Goal: Task Accomplishment & Management: Manage account settings

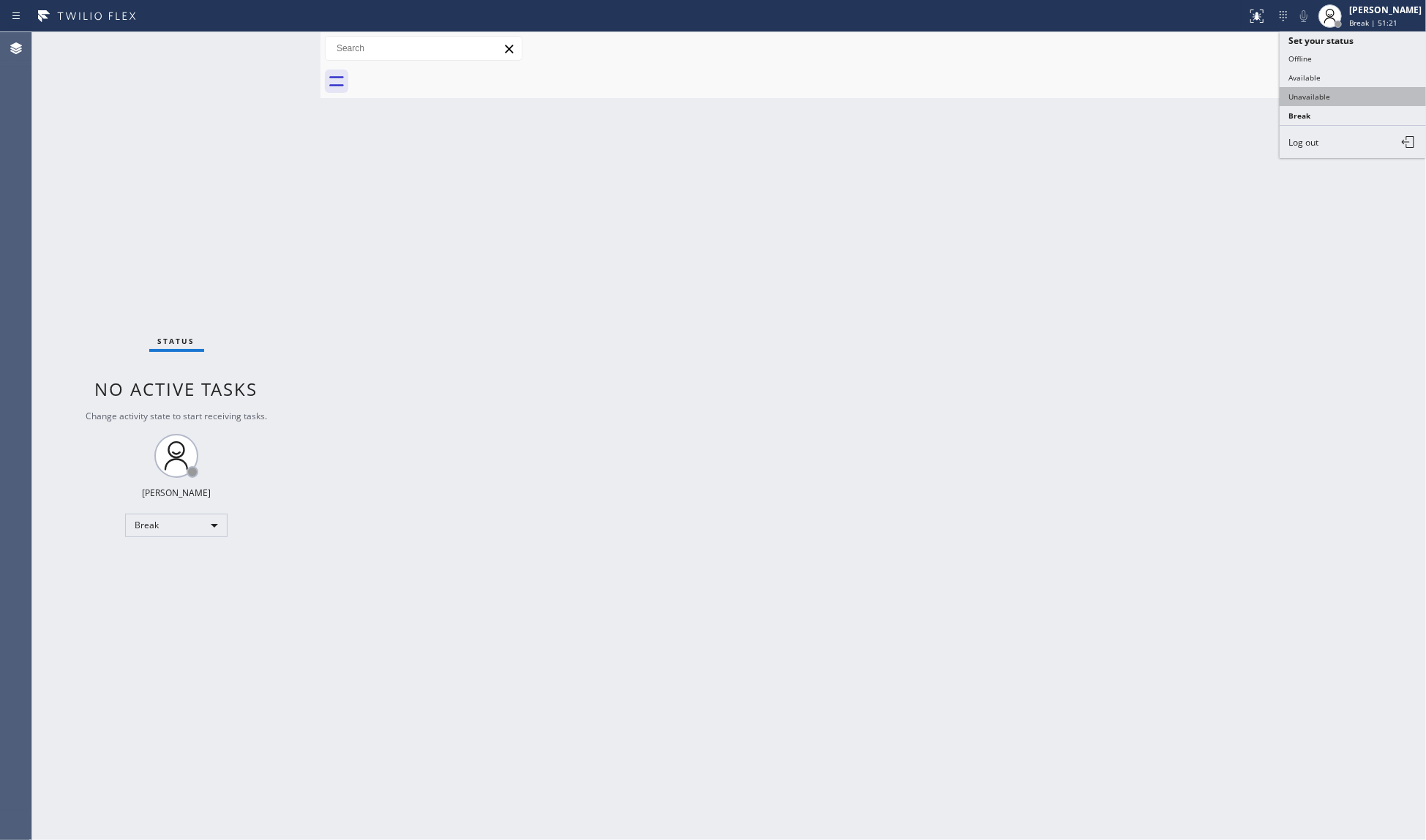
click at [1297, 101] on button "Unavailable" at bounding box center [1352, 96] width 147 height 19
drag, startPoint x: 1184, startPoint y: 142, endPoint x: 1224, endPoint y: 132, distance: 41.2
click at [1187, 141] on div "Back to Dashboard Change Sender ID Customers Technicians Select a contact Outbo…" at bounding box center [873, 436] width 1105 height 808
drag, startPoint x: 1019, startPoint y: 188, endPoint x: 1033, endPoint y: 158, distance: 33.1
click at [1019, 181] on div "Back to Dashboard Change Sender ID Customers Technicians Select a contact Outbo…" at bounding box center [873, 436] width 1105 height 808
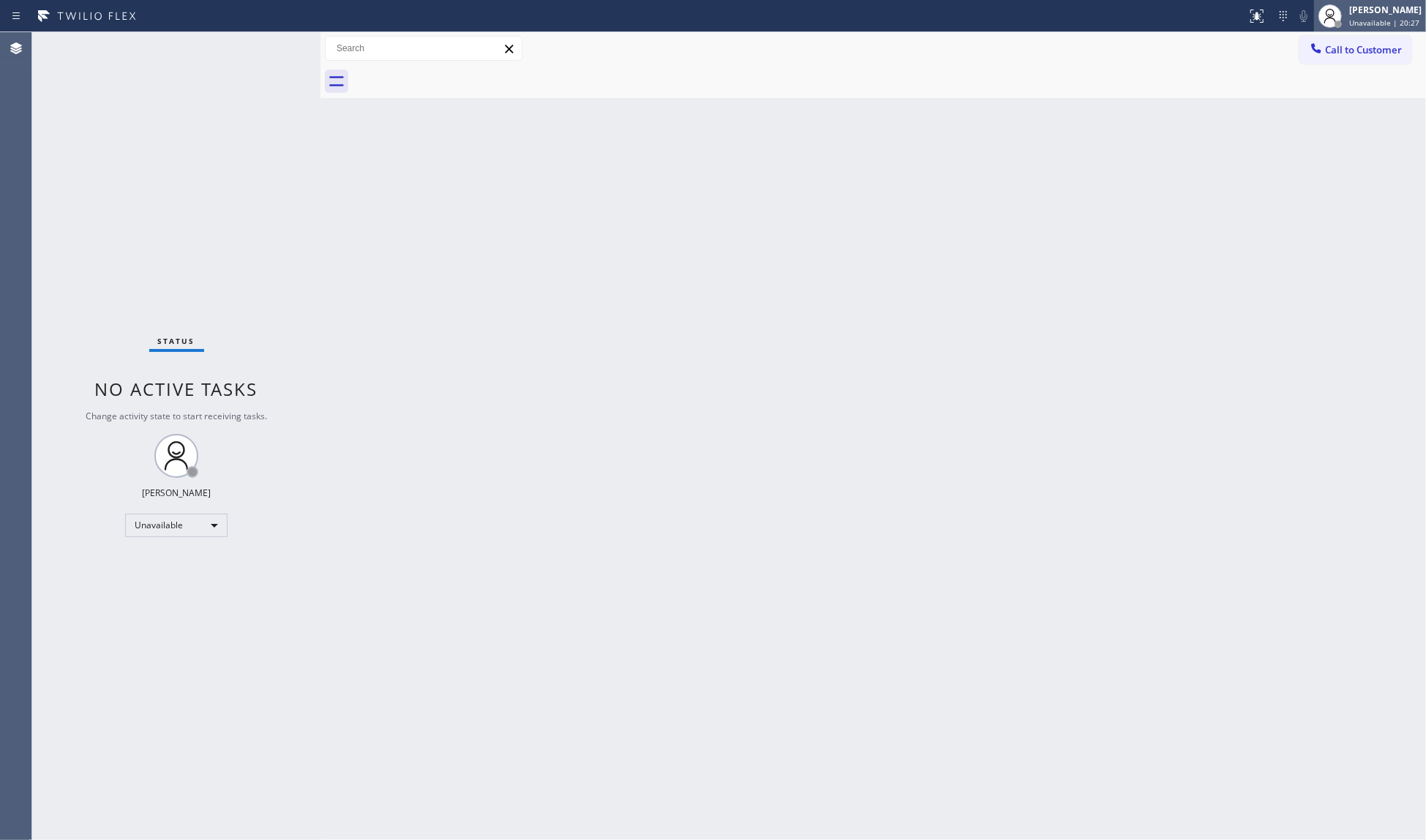
drag, startPoint x: 1339, startPoint y: 10, endPoint x: 1353, endPoint y: 28, distance: 22.8
click at [1342, 13] on div at bounding box center [1330, 16] width 23 height 23
click at [1350, 62] on button "Offline" at bounding box center [1352, 59] width 147 height 19
click at [1370, 36] on button "Call to Customer" at bounding box center [1355, 49] width 112 height 28
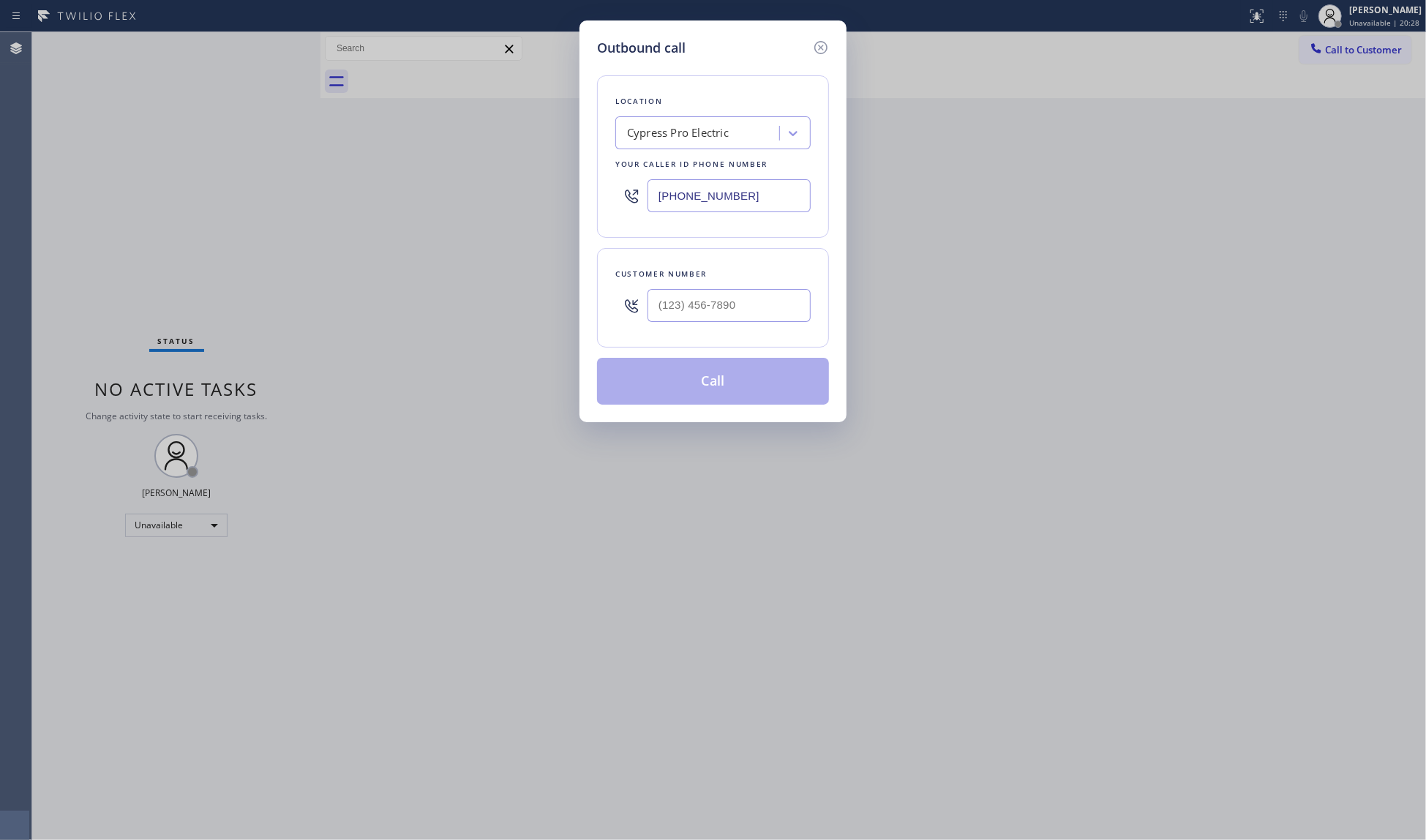
click at [1371, 19] on div "Outbound call Location Cypress Pro Electric Your caller id phone number [PHONE_…" at bounding box center [713, 420] width 1426 height 840
drag, startPoint x: 817, startPoint y: 53, endPoint x: 826, endPoint y: 48, distance: 10.3
click at [819, 53] on icon at bounding box center [821, 48] width 17 height 17
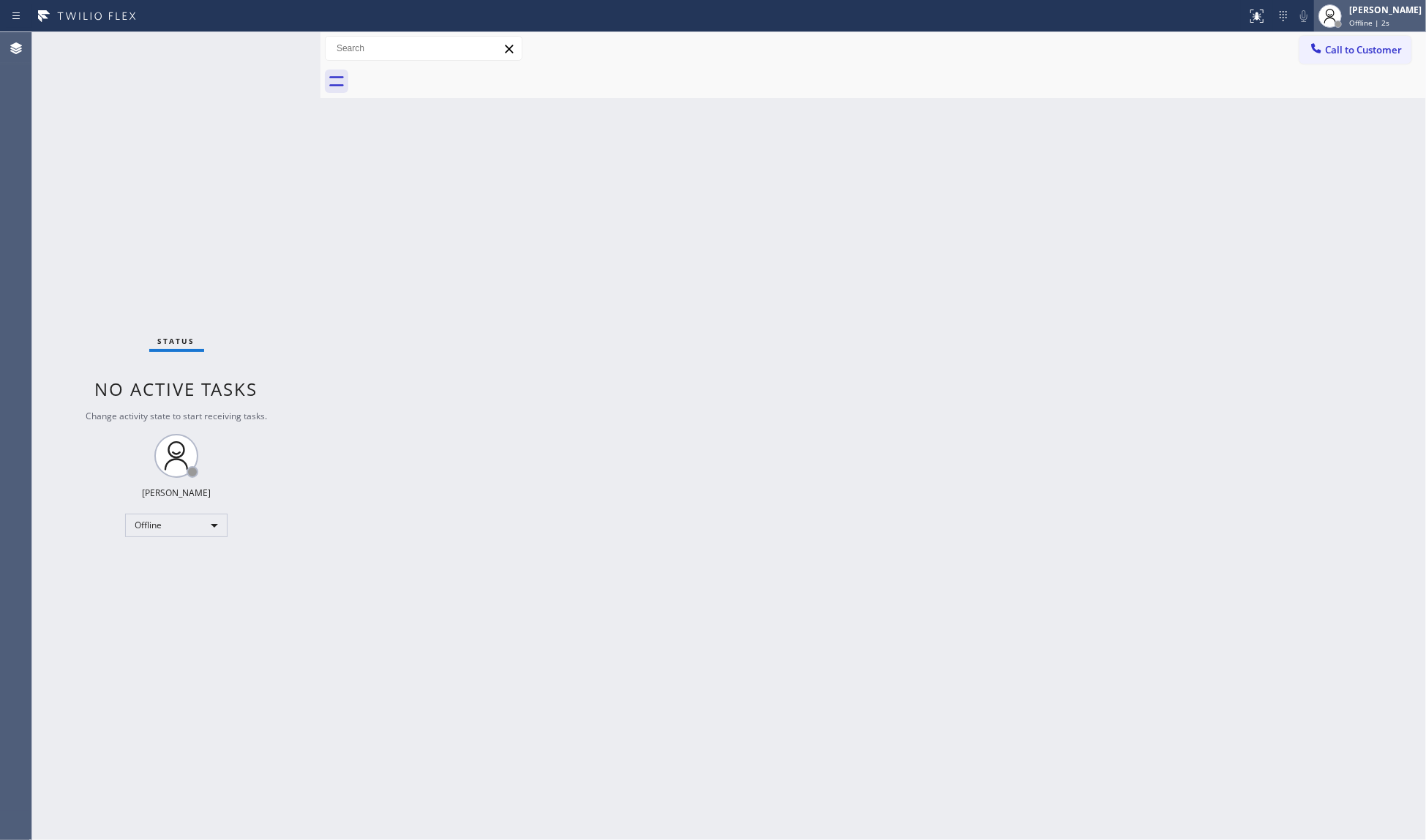
drag, startPoint x: 1405, startPoint y: 12, endPoint x: 1370, endPoint y: 23, distance: 36.7
click at [1391, 15] on div "[PERSON_NAME]" at bounding box center [1385, 10] width 73 height 12
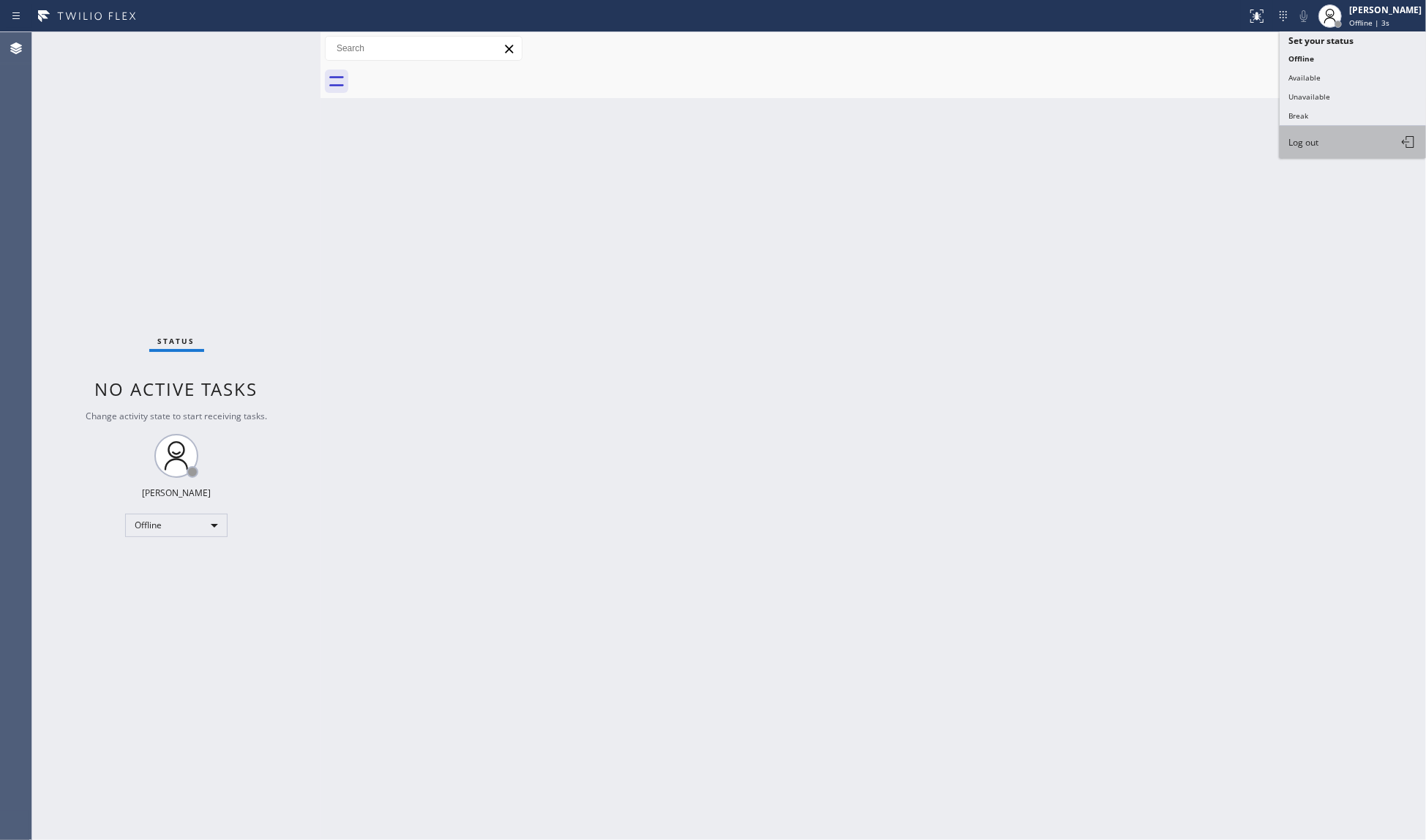
click at [1314, 147] on button "Log out" at bounding box center [1352, 141] width 147 height 32
